Goal: Task Accomplishment & Management: Manage account settings

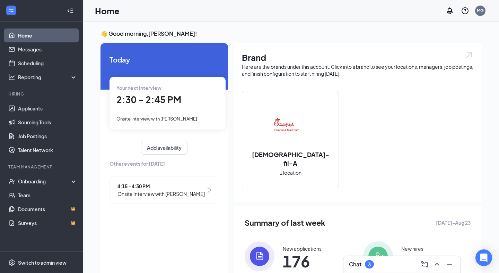
click at [386, 261] on div "Chat 3" at bounding box center [402, 263] width 106 height 11
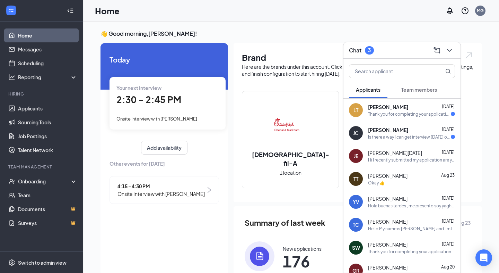
click at [394, 115] on div "Thank you for completing your application for the Kitchen Team Member position.…" at bounding box center [409, 114] width 83 height 6
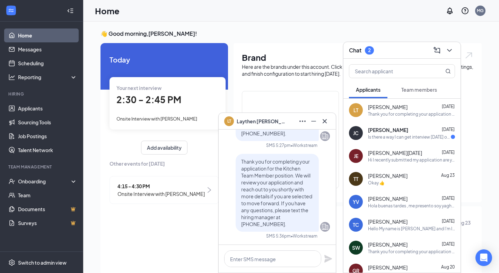
click at [400, 127] on div "[PERSON_NAME] [DATE]" at bounding box center [411, 129] width 87 height 7
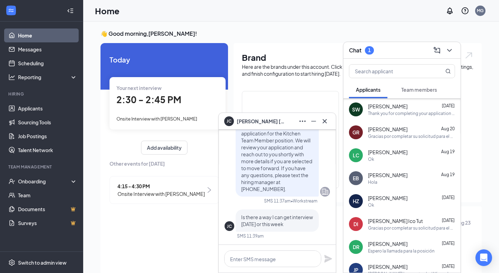
scroll to position [139, 0]
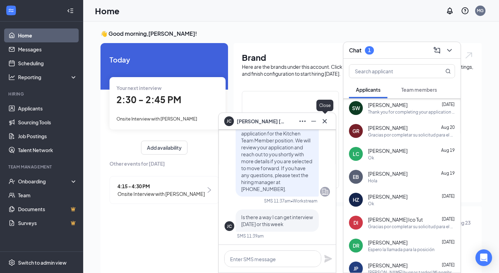
click at [321, 120] on icon "Cross" at bounding box center [325, 121] width 8 height 8
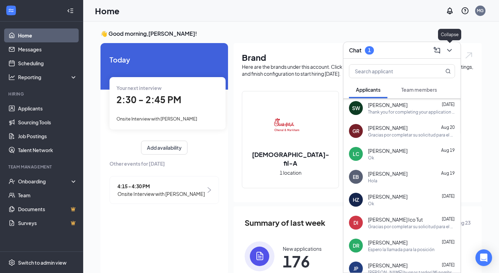
click at [450, 50] on icon "ChevronDown" at bounding box center [449, 50] width 5 height 3
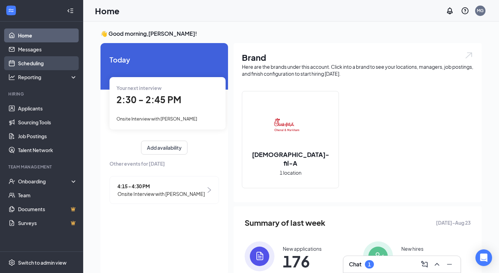
click at [33, 67] on link "Scheduling" at bounding box center [47, 63] width 59 height 14
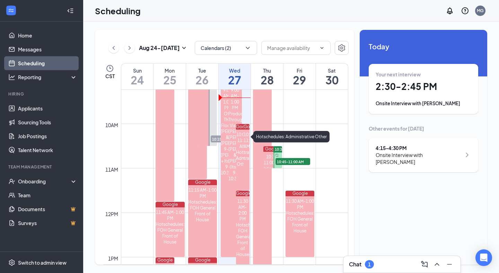
scroll to position [399, 0]
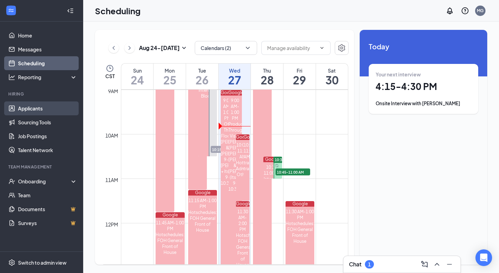
click at [40, 109] on link "Applicants" at bounding box center [47, 108] width 59 height 14
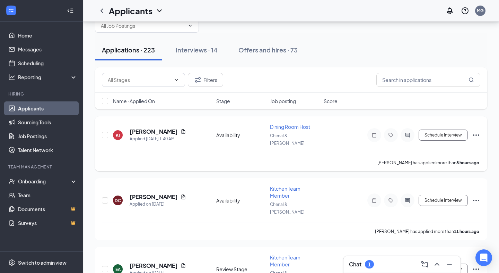
scroll to position [26, 0]
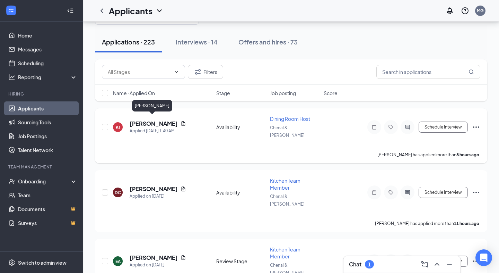
click at [153, 122] on h5 "[PERSON_NAME]" at bounding box center [154, 124] width 48 height 8
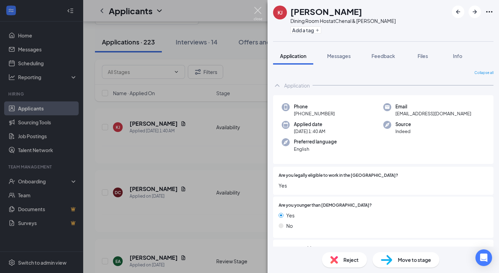
click at [256, 9] on img at bounding box center [258, 14] width 9 height 14
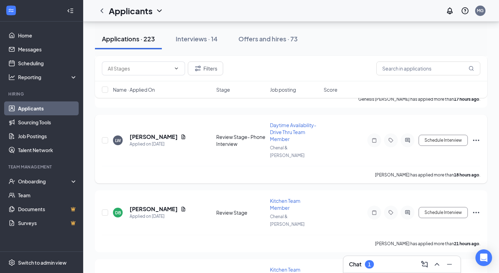
scroll to position [543, 0]
